Goal: Transaction & Acquisition: Download file/media

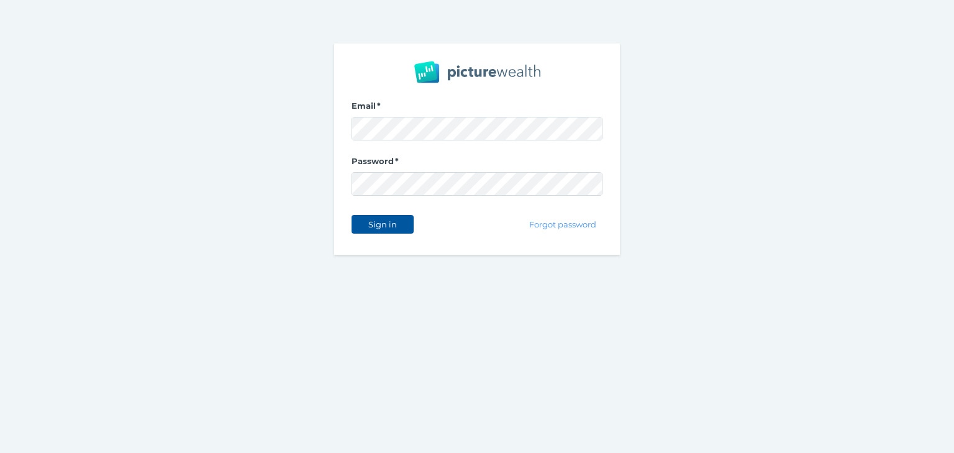
click at [385, 225] on span "Sign in" at bounding box center [382, 224] width 39 height 10
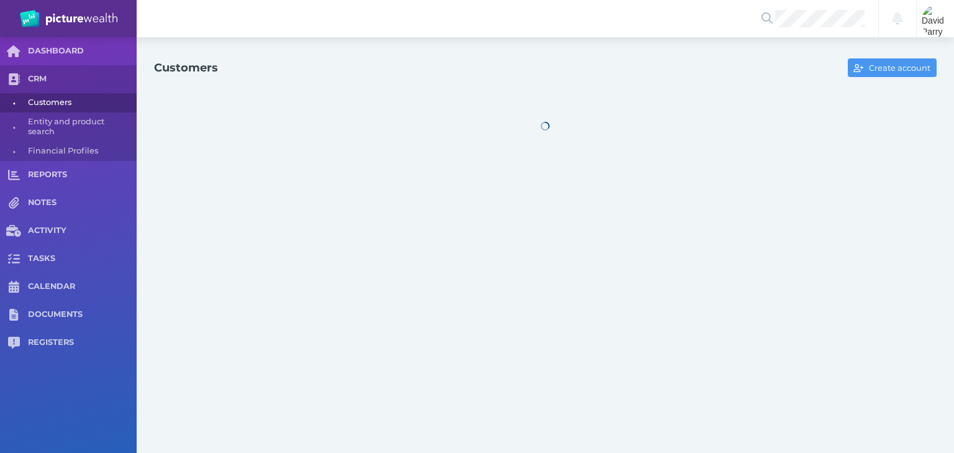
select select "25"
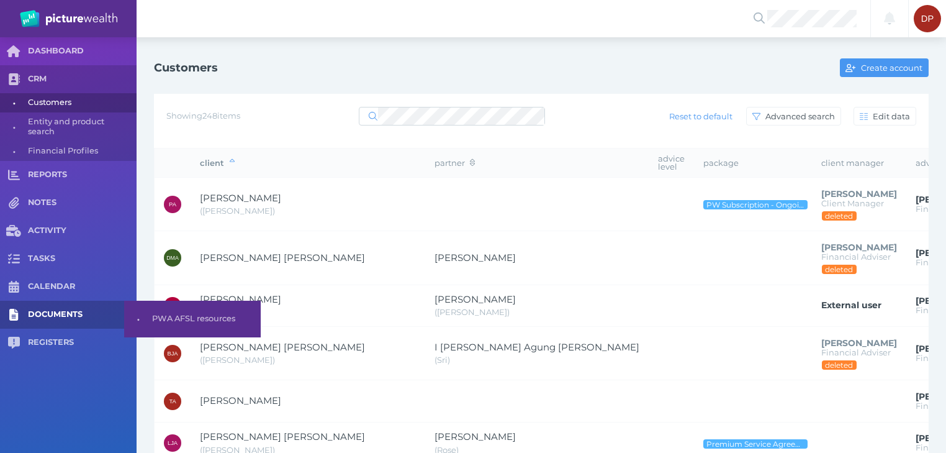
click at [64, 312] on span "DOCUMENTS" at bounding box center [82, 314] width 109 height 11
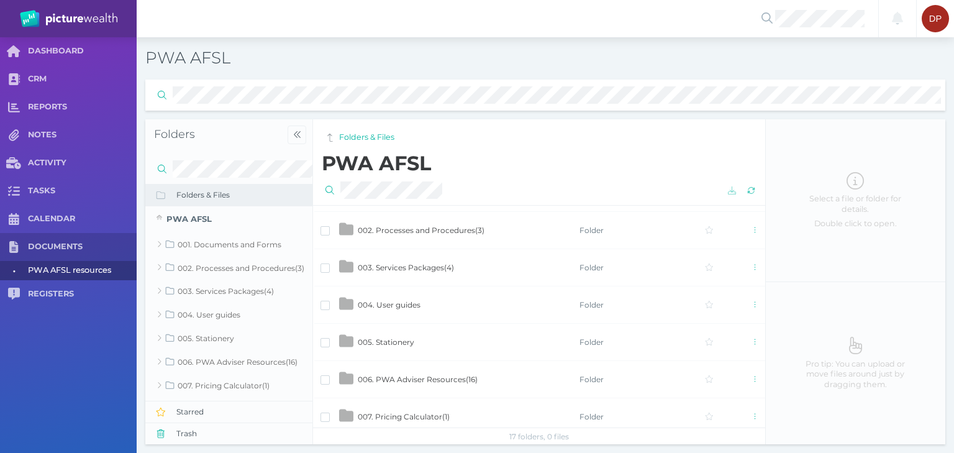
scroll to position [50, 0]
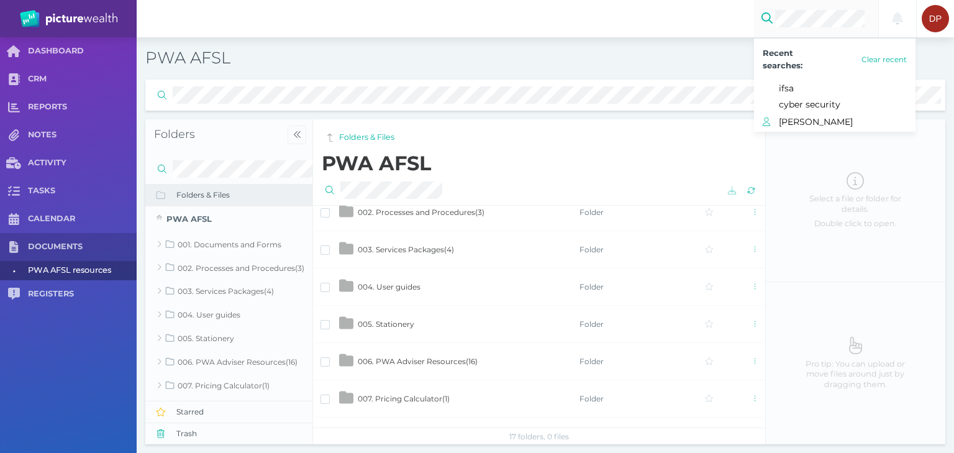
click at [382, 395] on span "007. Pricing Calculator ( 1 )" at bounding box center [404, 398] width 92 height 9
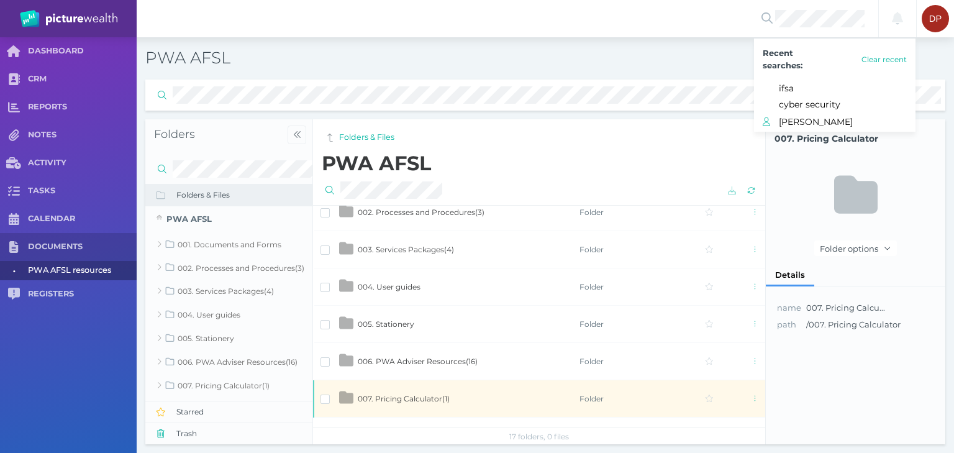
click at [407, 396] on span "007. Pricing Calculator ( 1 )" at bounding box center [404, 398] width 92 height 9
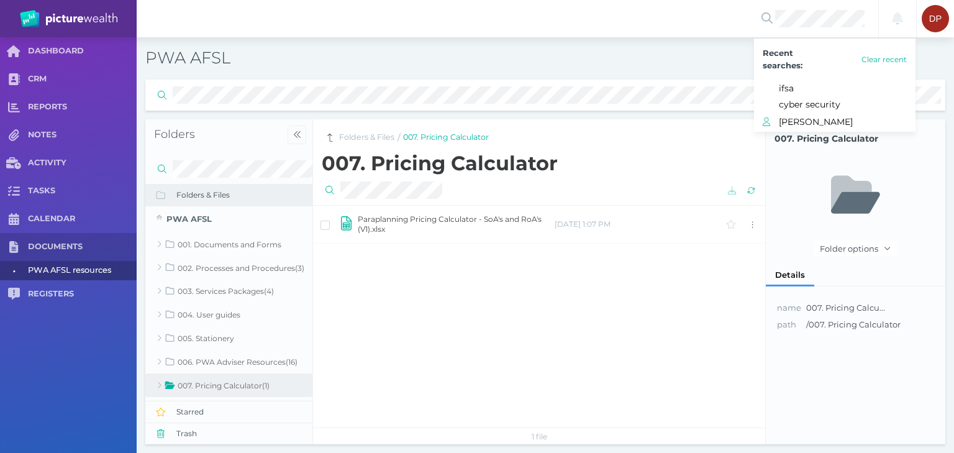
click at [407, 221] on td "Paraplanning Pricing Calculator - SoA's and RoA's (V1).xlsx" at bounding box center [455, 223] width 197 height 37
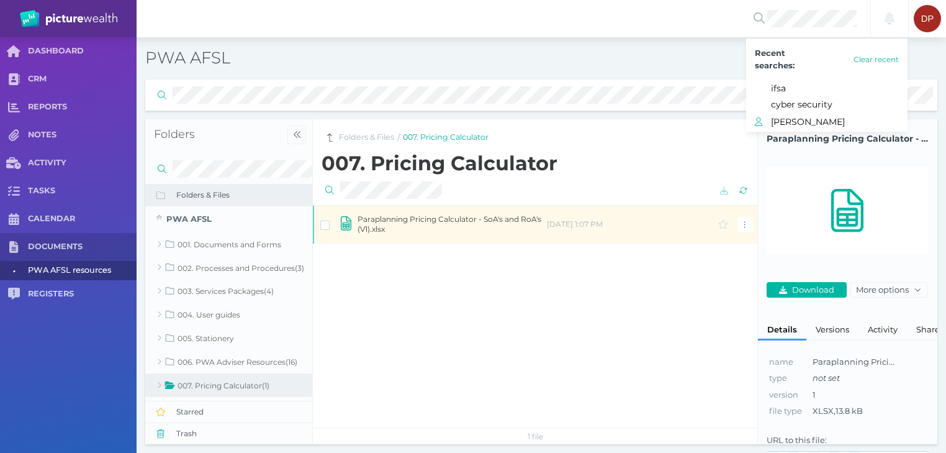
click at [407, 221] on td "Paraplanning Pricing Calculator - SoA's and RoA's (V1).xlsx" at bounding box center [451, 223] width 189 height 37
